Goal: Task Accomplishment & Management: Manage account settings

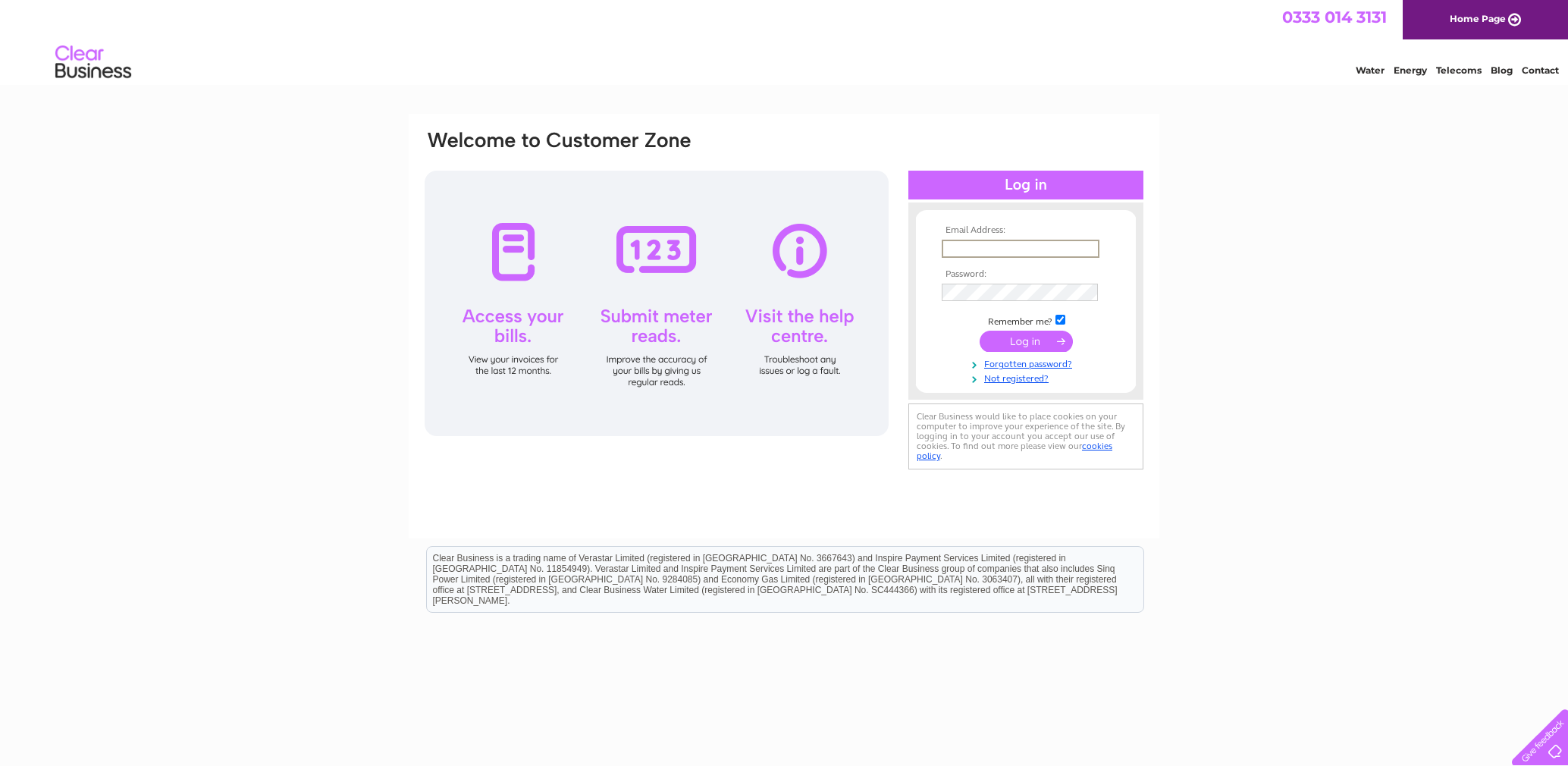
type input "[PERSON_NAME][EMAIL_ADDRESS][DOMAIN_NAME]"
click at [1026, 340] on input "submit" at bounding box center [1027, 341] width 94 height 22
click at [1043, 338] on input "submit" at bounding box center [1027, 341] width 94 height 22
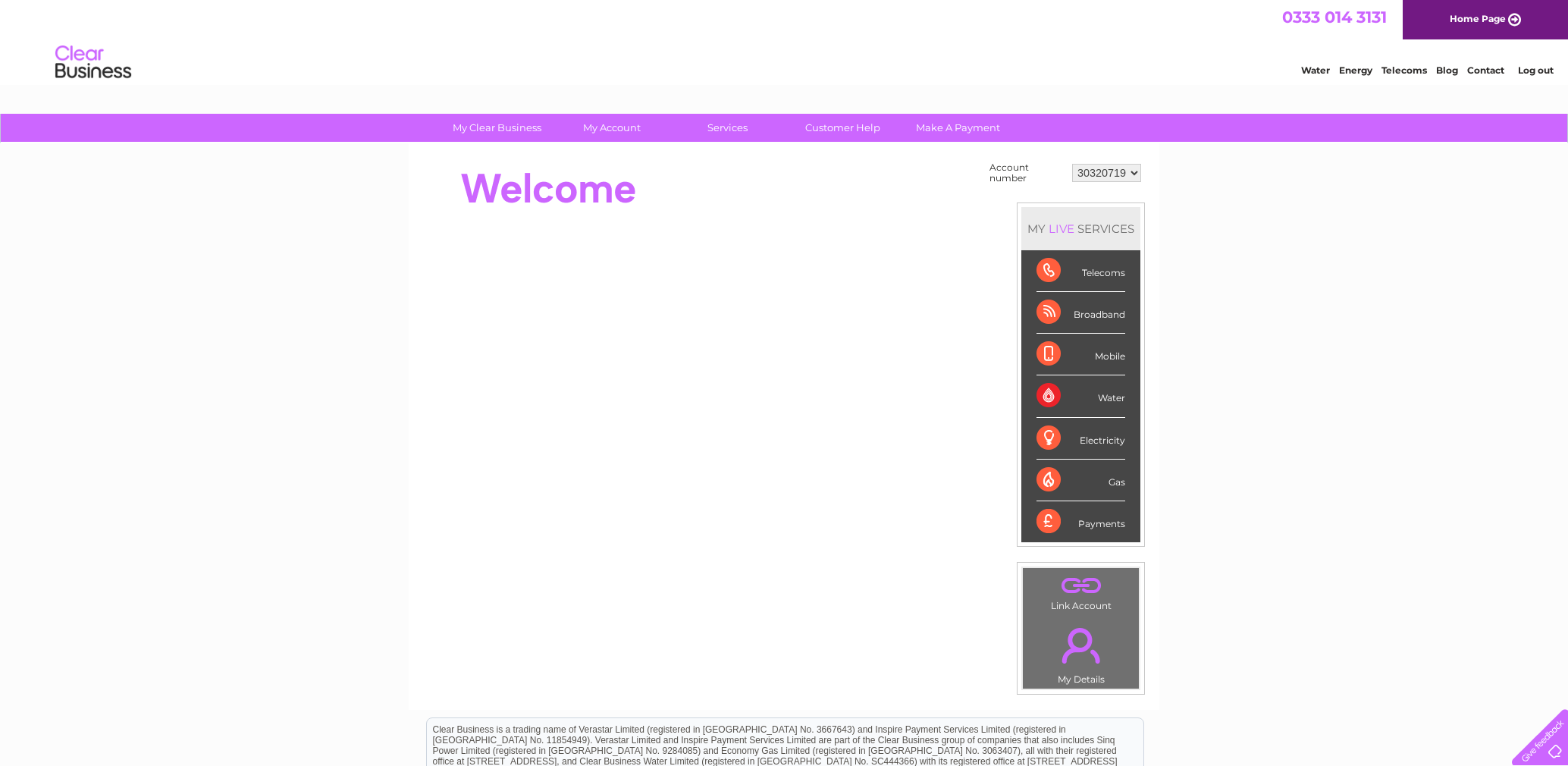
click at [1096, 276] on div "Telecoms" at bounding box center [1081, 271] width 89 height 42
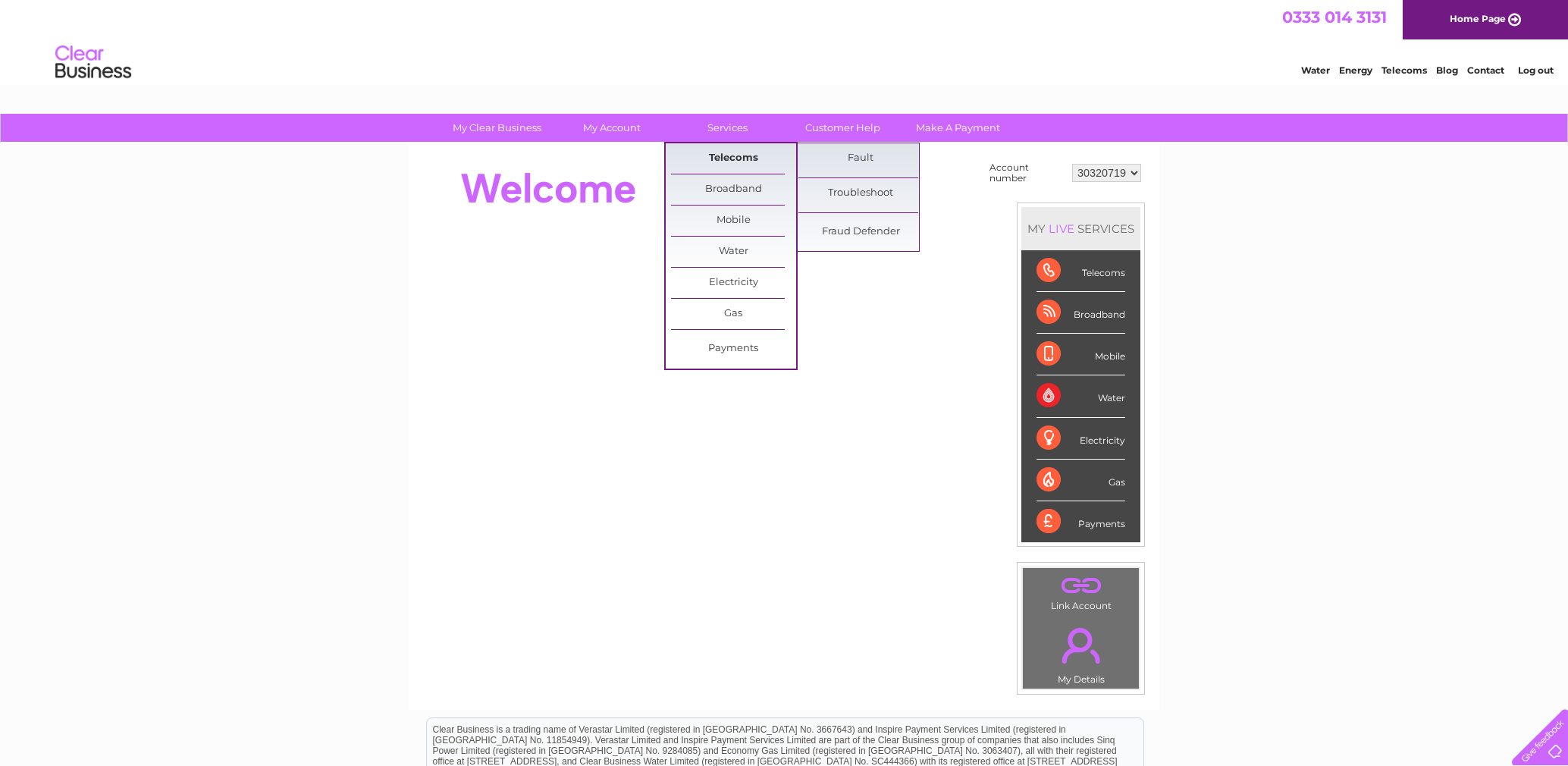
click at [734, 148] on link "Telecoms" at bounding box center [733, 158] width 126 height 30
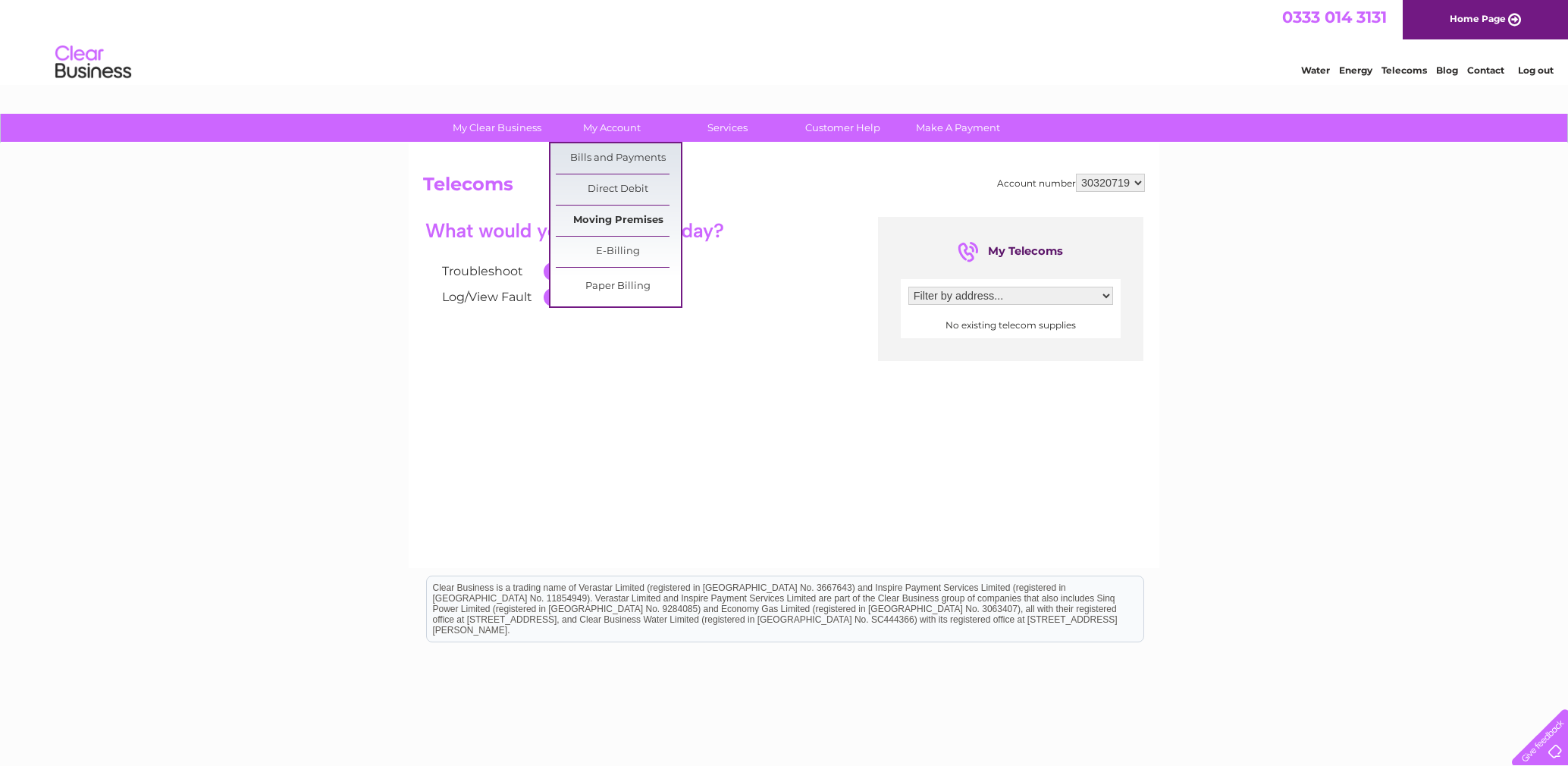
click at [622, 218] on link "Moving Premises" at bounding box center [618, 220] width 126 height 30
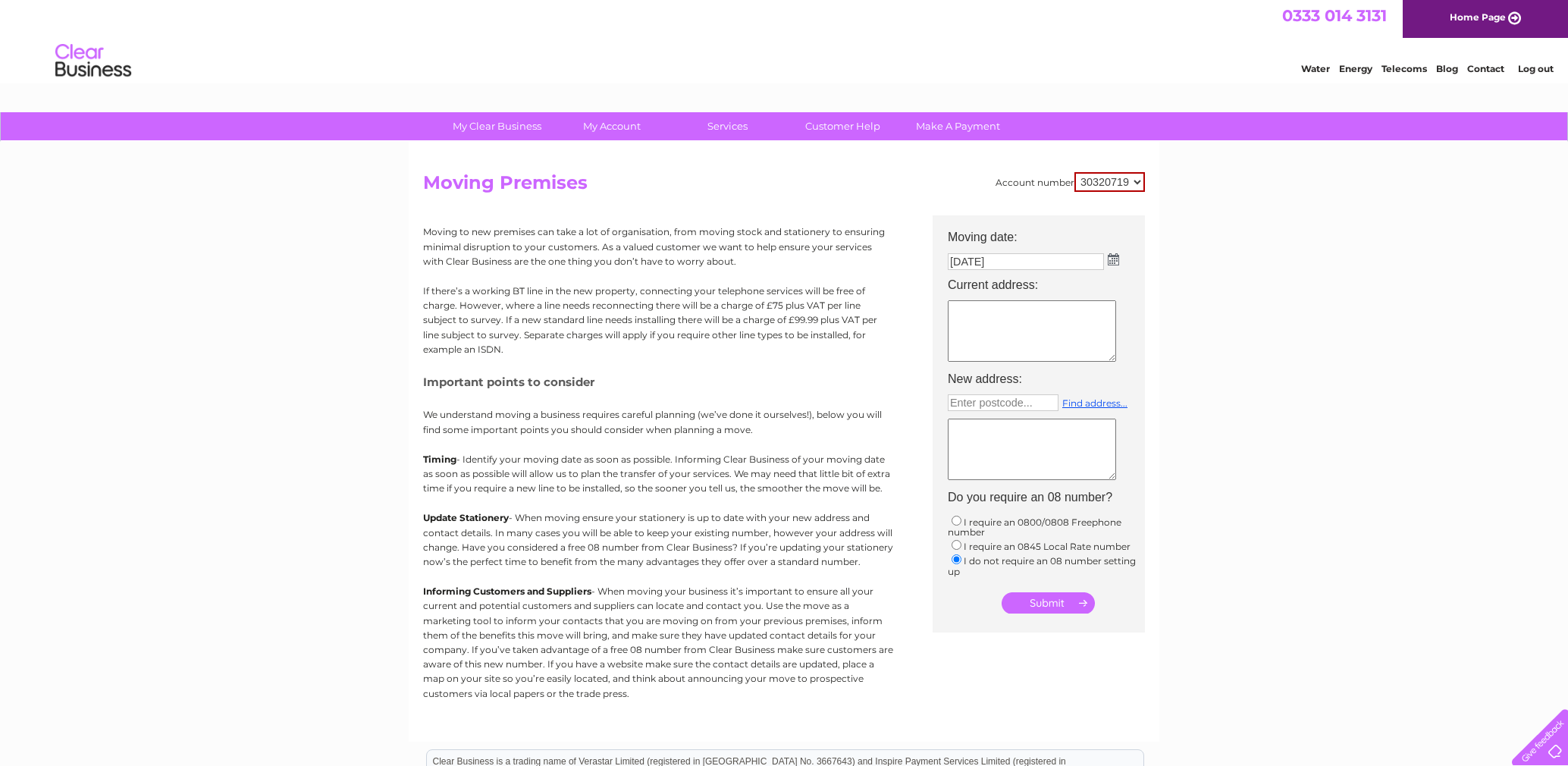
scroll to position [2, 0]
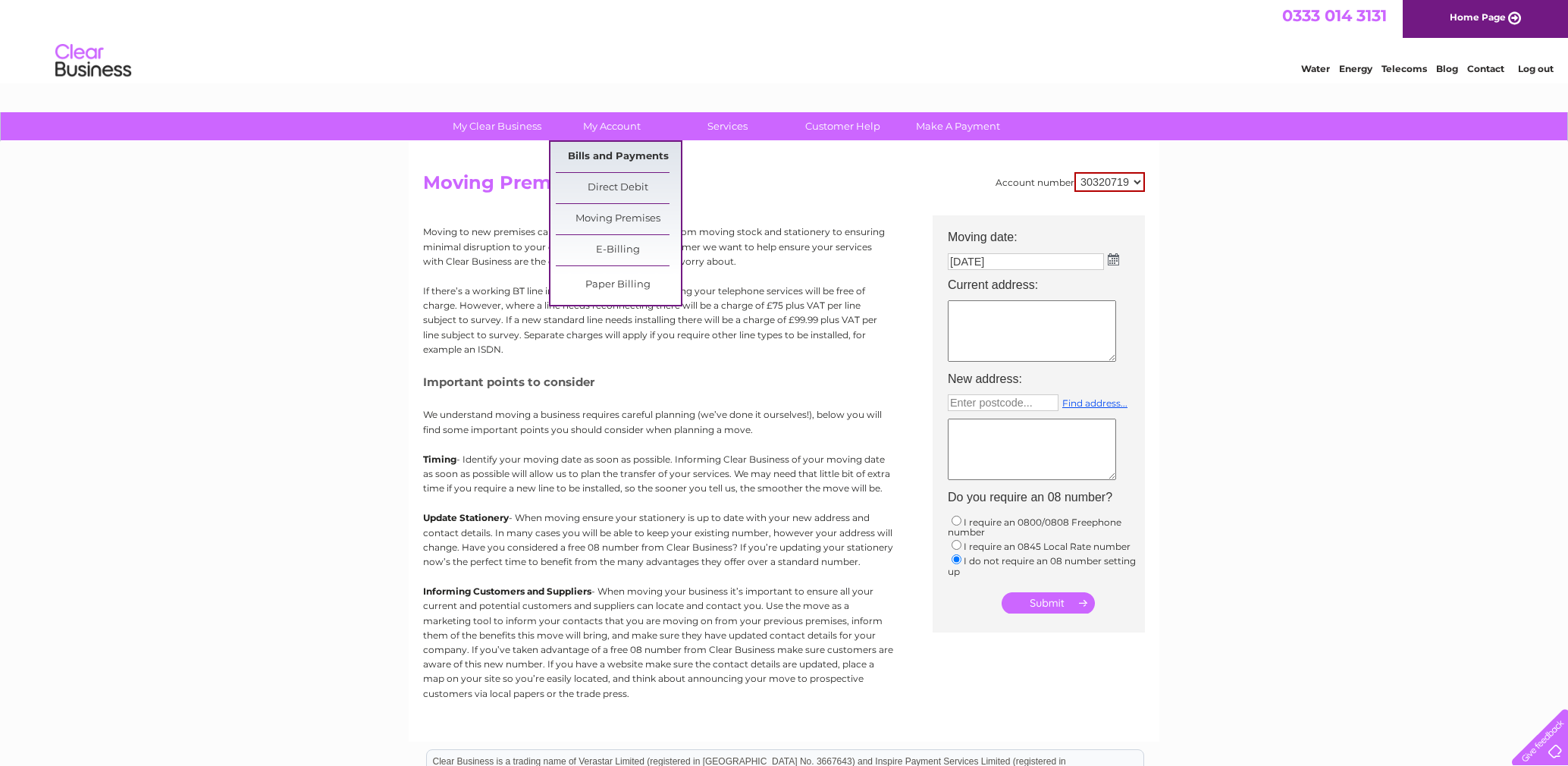
click at [617, 157] on link "Bills and Payments" at bounding box center [618, 156] width 126 height 30
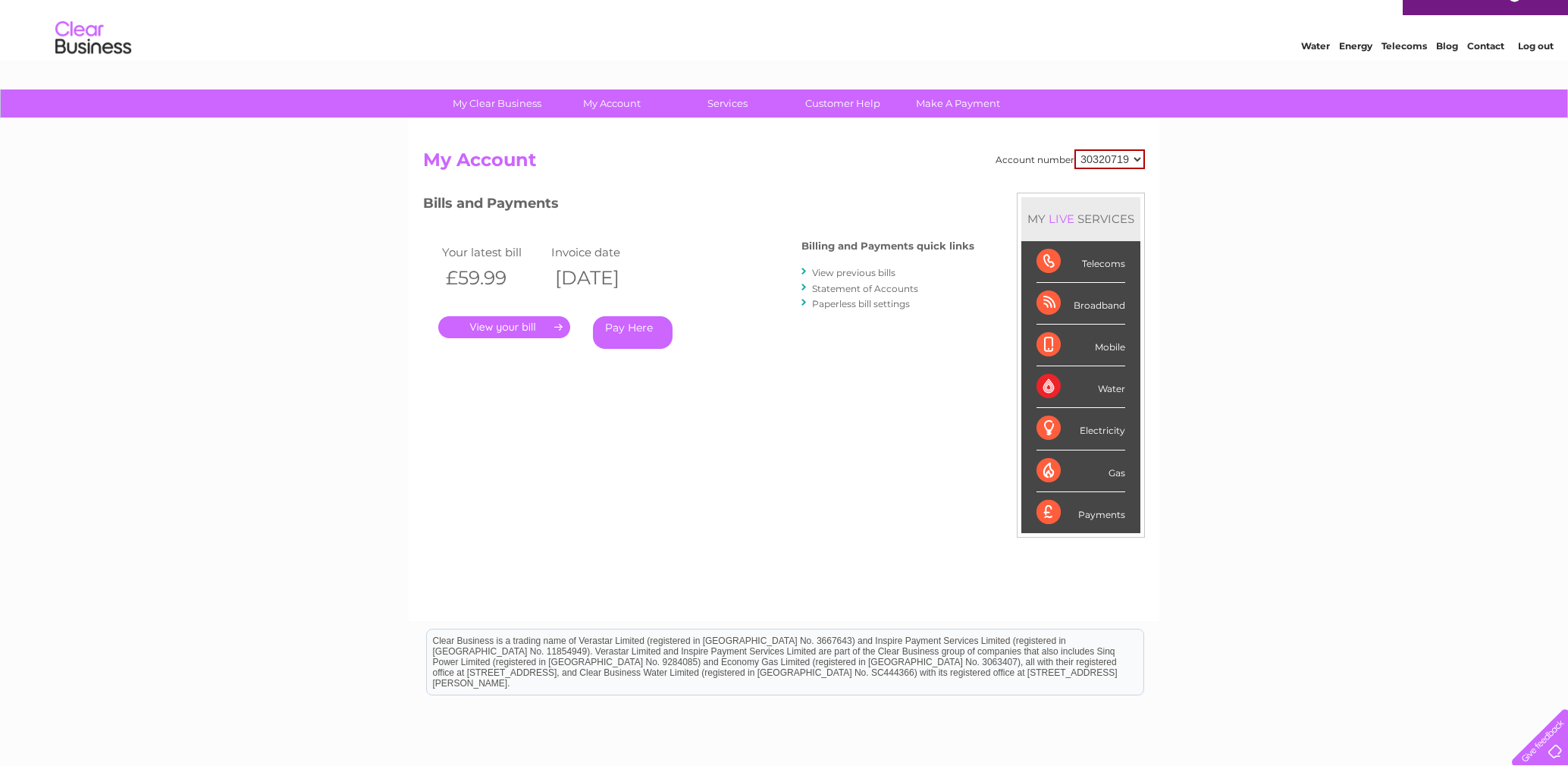
scroll to position [25, 0]
